Goal: Transaction & Acquisition: Purchase product/service

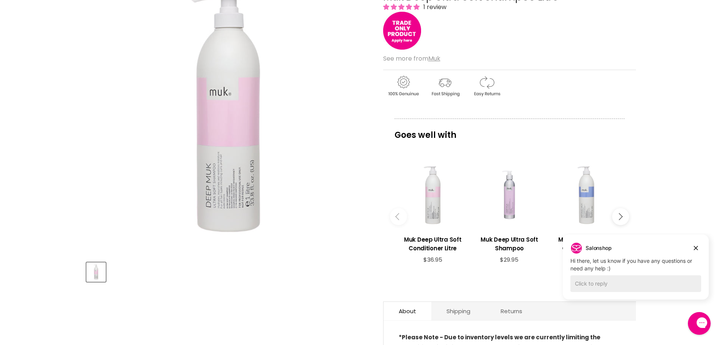
scroll to position [189, 0]
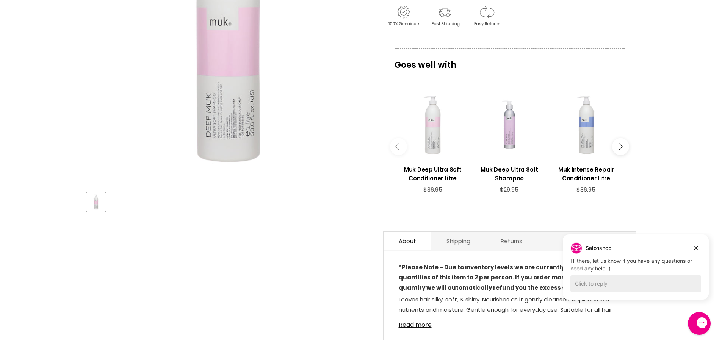
click at [431, 136] on div "Main content" at bounding box center [432, 125] width 69 height 69
